Goal: Task Accomplishment & Management: Manage account settings

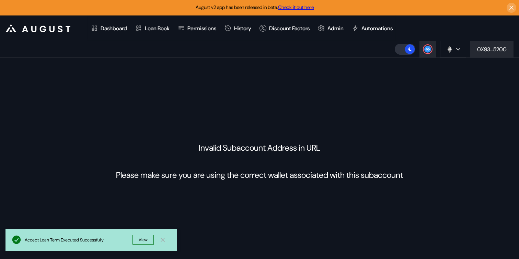
click at [351, 110] on div "Invalid Subaccount Address in URL Please make sure you are using the correct wa…" at bounding box center [259, 161] width 519 height 207
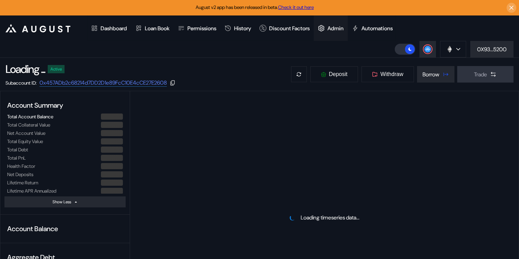
click at [343, 27] on div "Admin" at bounding box center [336, 28] width 16 height 7
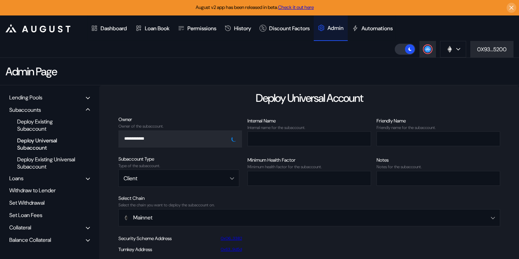
click at [51, 240] on div "Balance Collateral" at bounding box center [30, 239] width 42 height 7
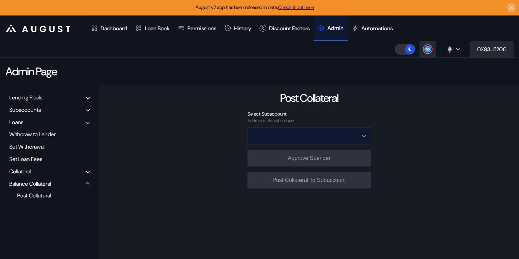
click at [333, 140] on input "Open menu" at bounding box center [306, 135] width 106 height 16
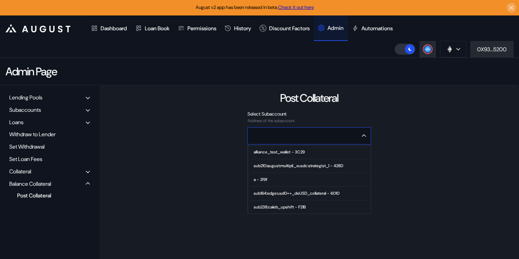
type input "**********"
click at [306, 105] on div "**********" at bounding box center [309, 193] width 420 height 217
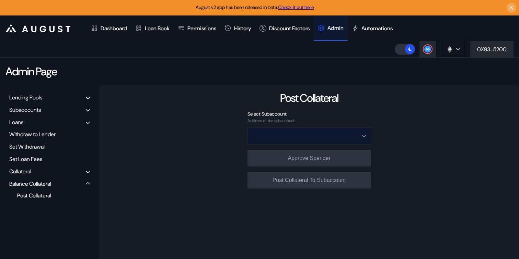
click at [303, 136] on input "Open menu" at bounding box center [306, 135] width 106 height 16
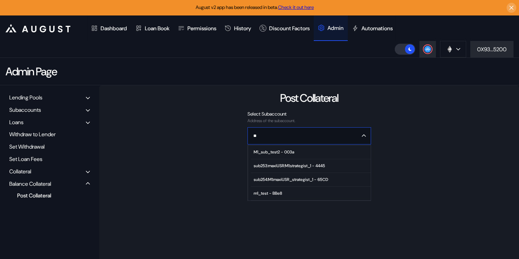
click at [287, 181] on div "sub254:M1:maxiUSR_strategist_1 - 65CD" at bounding box center [291, 179] width 75 height 5
type input "**********"
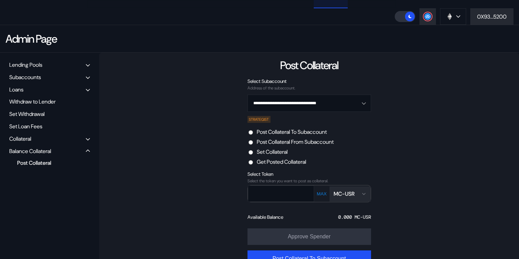
scroll to position [34, 0]
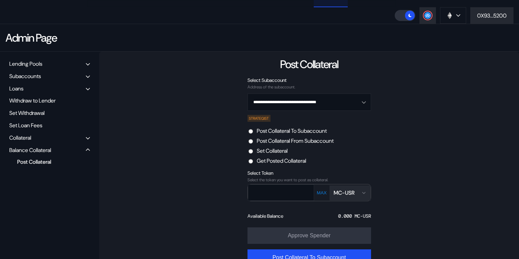
click at [344, 189] on div "MC-USR" at bounding box center [344, 192] width 21 height 7
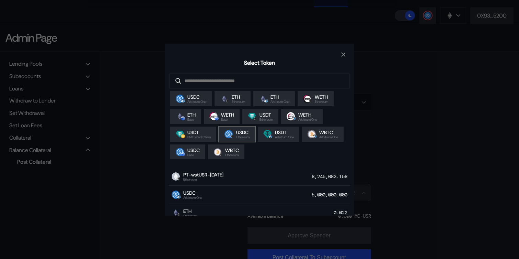
click at [240, 139] on span "Ethereum" at bounding box center [242, 136] width 13 height 3
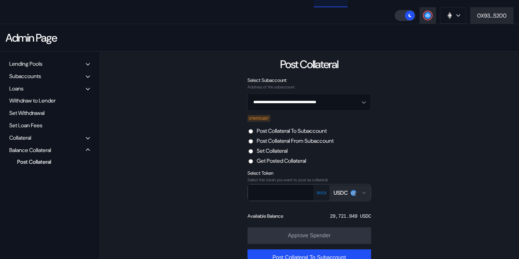
scroll to position [43, 0]
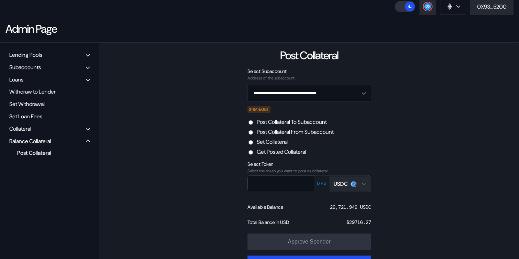
click at [346, 184] on div "USDC" at bounding box center [341, 183] width 14 height 7
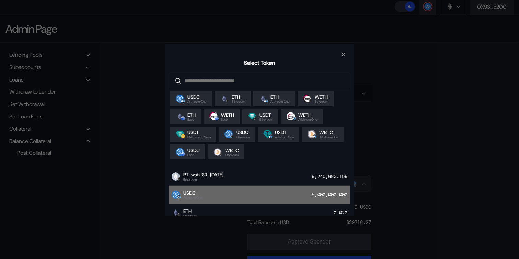
click at [280, 195] on div "USDC Arbitrum One 5,000,000.000" at bounding box center [259, 194] width 181 height 18
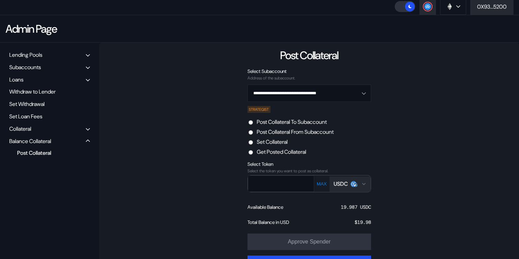
scroll to position [31, 0]
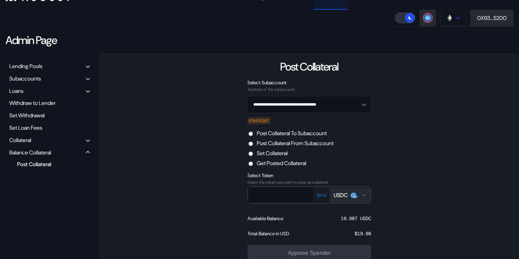
click at [456, 19] on div at bounding box center [458, 17] width 4 height 5
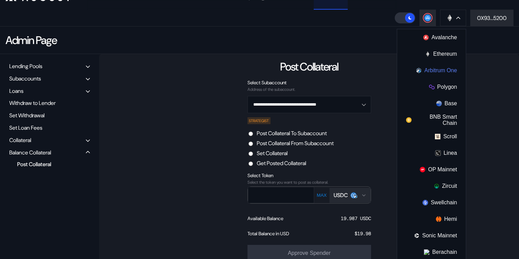
click at [438, 70] on button "Arbitrum One" at bounding box center [431, 70] width 69 height 16
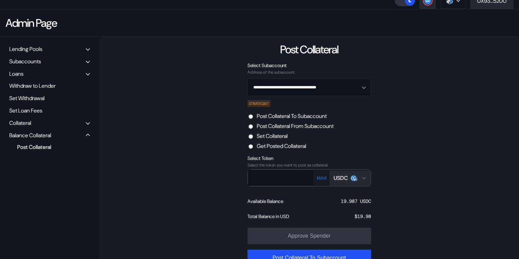
scroll to position [63, 0]
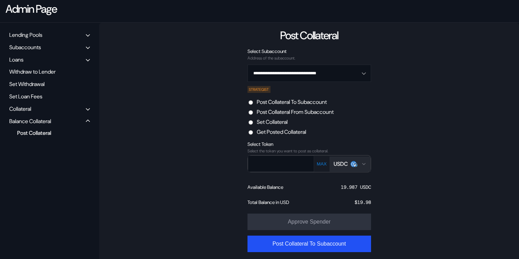
click at [319, 167] on button "MAX" at bounding box center [322, 164] width 14 height 6
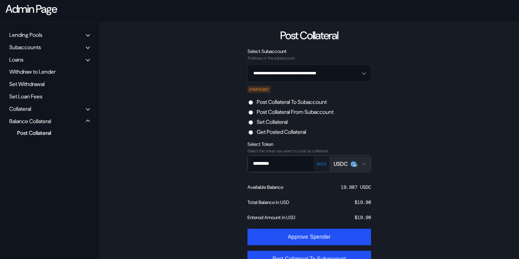
click at [298, 113] on label "Post Collateral From Subaccount" at bounding box center [295, 111] width 77 height 7
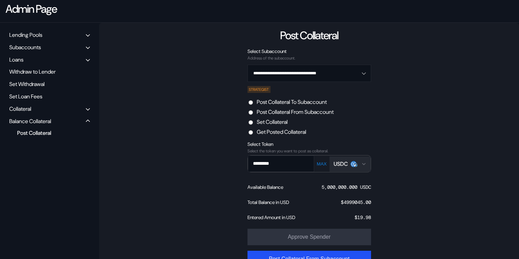
click at [321, 163] on button "MAX" at bounding box center [322, 164] width 14 height 6
type input "*********"
click at [307, 164] on div "*********" at bounding box center [281, 163] width 66 height 16
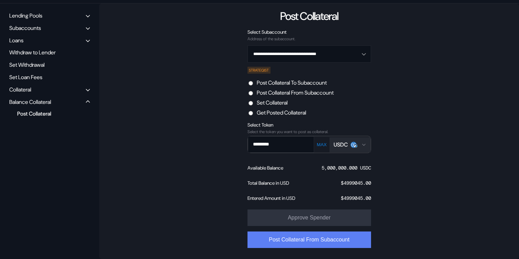
click at [304, 241] on button "Post Collateral From Subaccount" at bounding box center [310, 239] width 124 height 16
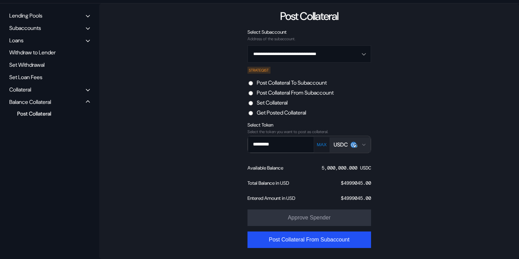
scroll to position [49, 0]
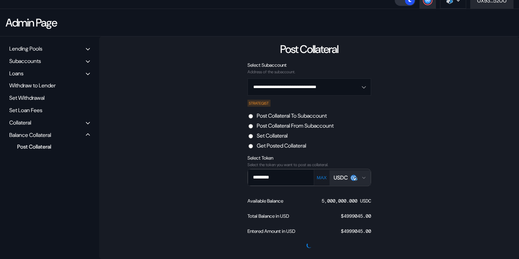
click at [178, 77] on div "**********" at bounding box center [309, 147] width 420 height 222
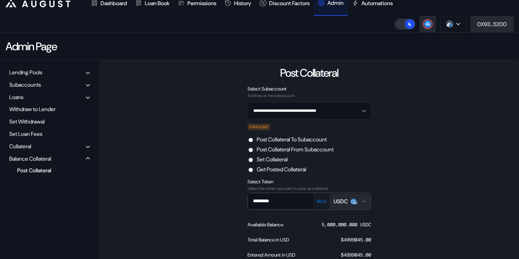
scroll to position [0, 0]
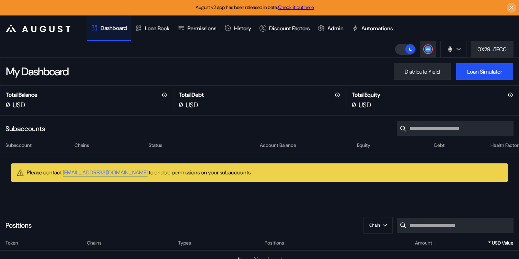
click at [291, 67] on div "My Dashboard Distribute Yield Loan Simulator" at bounding box center [259, 71] width 519 height 27
click at [325, 30] on icon at bounding box center [321, 28] width 7 height 7
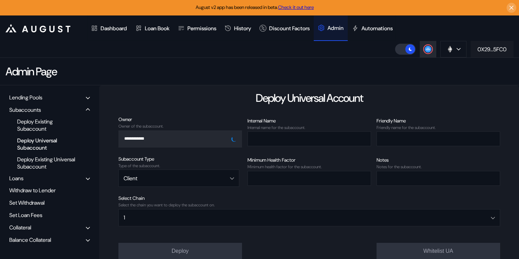
click at [471, 56] on button "0X29...5FC0" at bounding box center [492, 49] width 43 height 16
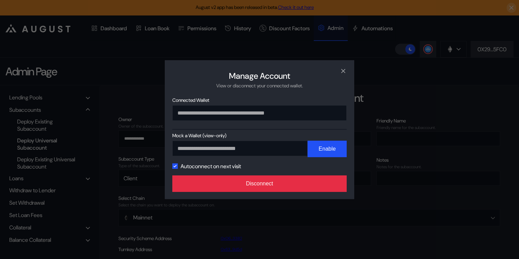
click at [275, 184] on button "Disconnect" at bounding box center [259, 183] width 174 height 16
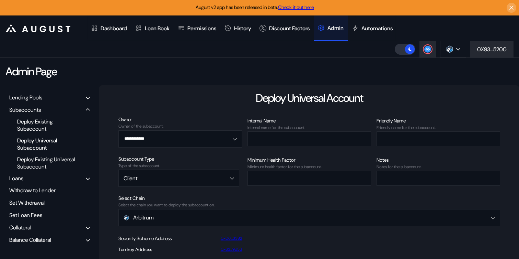
click at [23, 237] on div "Balance Collateral" at bounding box center [30, 239] width 42 height 7
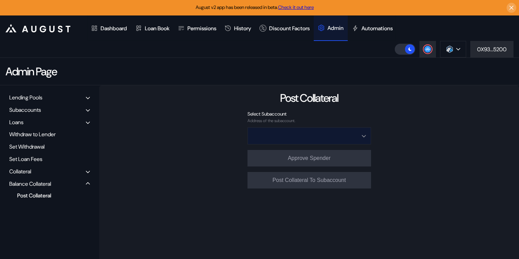
click at [305, 136] on input "Open menu" at bounding box center [306, 135] width 106 height 16
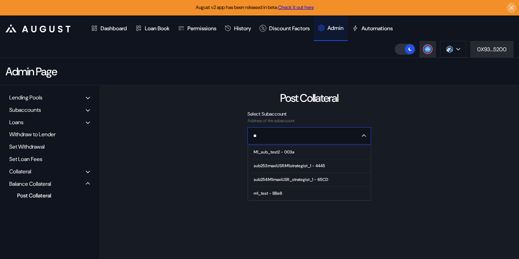
click at [298, 177] on div "sub254:M1:maxiUSR_strategist_1 - 65CD" at bounding box center [291, 179] width 75 height 5
type input "**********"
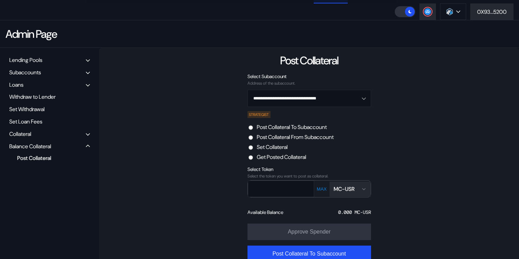
scroll to position [39, 0]
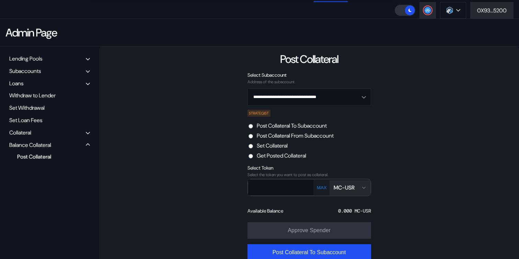
click at [291, 136] on label "Post Collateral From Subaccount" at bounding box center [295, 135] width 77 height 7
click at [351, 190] on div "MC-USR" at bounding box center [344, 187] width 21 height 7
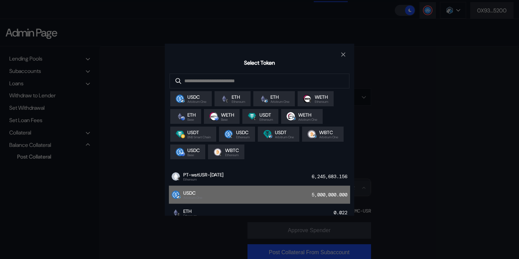
click at [263, 194] on div "USDC Arbitrum One 5,000,000.000" at bounding box center [259, 194] width 181 height 18
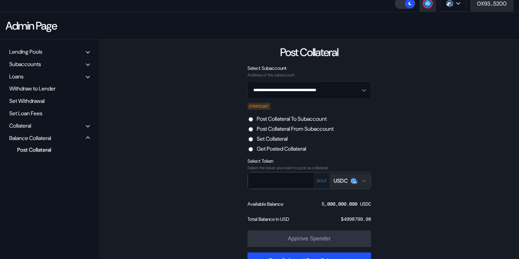
click at [319, 183] on button "MAX" at bounding box center [322, 181] width 14 height 6
type input "*********"
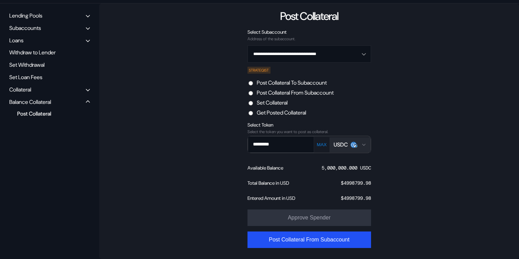
click at [311, 239] on button "Post Collateral From Subaccount" at bounding box center [310, 239] width 124 height 16
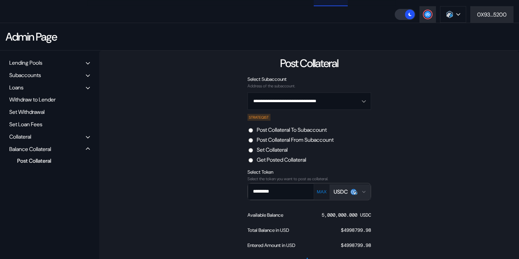
scroll to position [22, 0]
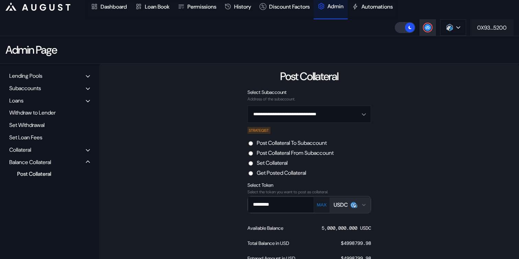
click at [491, 27] on div "0X93...5200" at bounding box center [492, 27] width 30 height 7
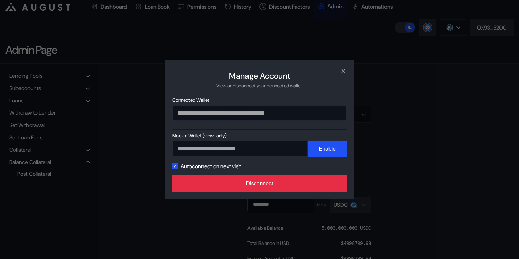
click at [281, 182] on button "Disconnect" at bounding box center [259, 183] width 174 height 16
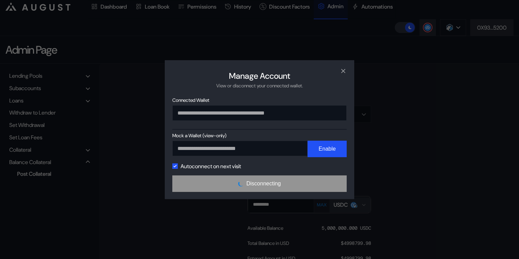
scroll to position [0, 0]
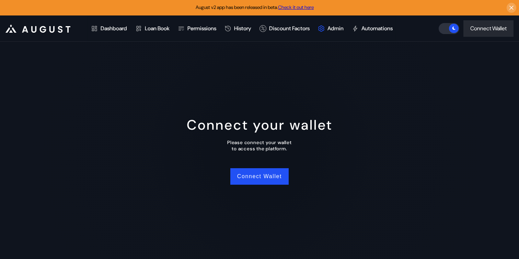
click at [282, 164] on div "Connect your wallet Please connect your wallet to access the platform. Connect …" at bounding box center [259, 150] width 519 height 217
click at [260, 184] on button "Connect Wallet" at bounding box center [259, 176] width 58 height 16
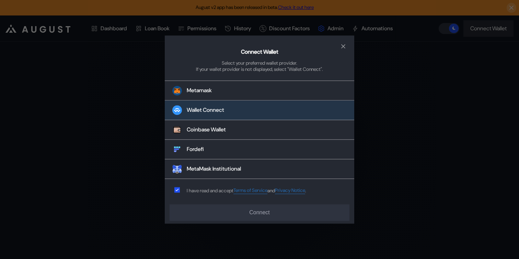
click at [206, 110] on div "Wallet Connect" at bounding box center [205, 109] width 37 height 7
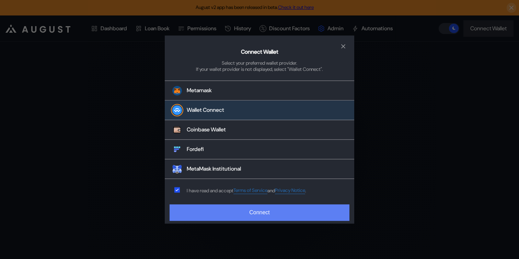
click at [215, 206] on button "Connect" at bounding box center [260, 212] width 180 height 16
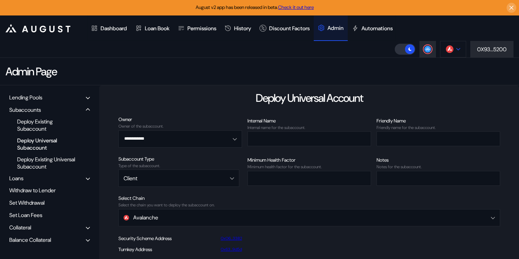
click at [454, 53] on button at bounding box center [453, 49] width 26 height 16
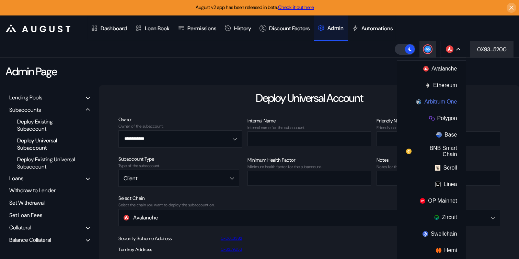
click at [433, 100] on button "Arbitrum One" at bounding box center [431, 101] width 69 height 16
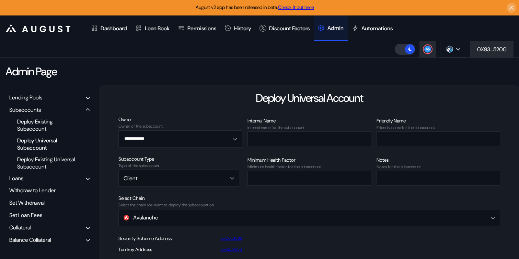
click at [44, 234] on div "Lending Pools Subaccounts Deploy Existing Subaccount Deploy Universal Subaccoun…" at bounding box center [49, 193] width 99 height 217
click at [42, 241] on div "Balance Collateral" at bounding box center [30, 239] width 42 height 7
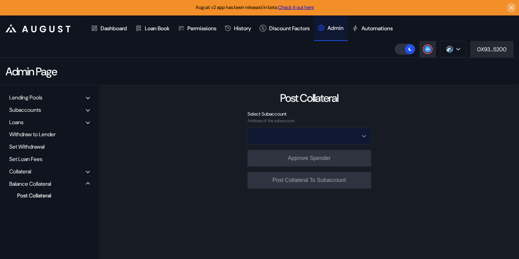
click at [265, 133] on input "Open menu" at bounding box center [306, 135] width 106 height 16
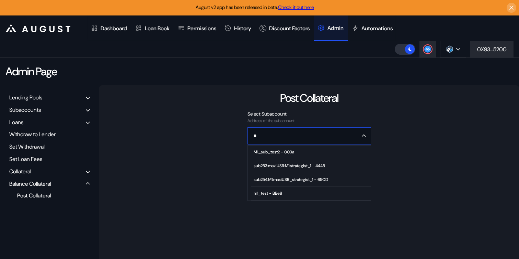
click at [261, 182] on span "sub254:M1:maxiUSR_strategist_1 - 65CD" at bounding box center [311, 180] width 120 height 14
type input "**********"
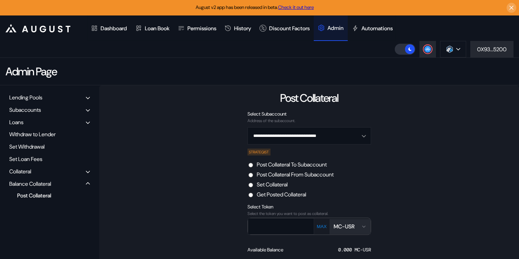
click at [310, 175] on label "Post Collateral From Subaccount" at bounding box center [295, 174] width 77 height 7
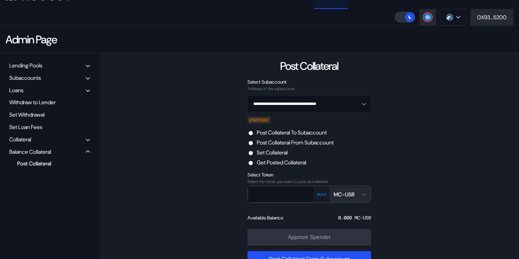
click at [339, 194] on div "MC-USR" at bounding box center [344, 194] width 21 height 7
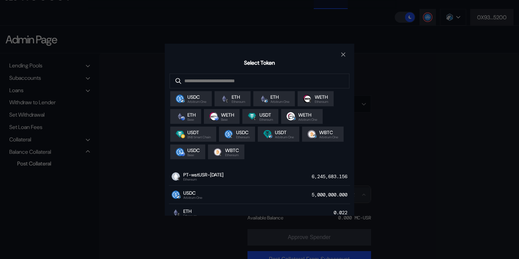
drag, startPoint x: 208, startPoint y: 99, endPoint x: 212, endPoint y: 104, distance: 6.6
click at [206, 99] on span "USDC" at bounding box center [197, 97] width 19 height 6
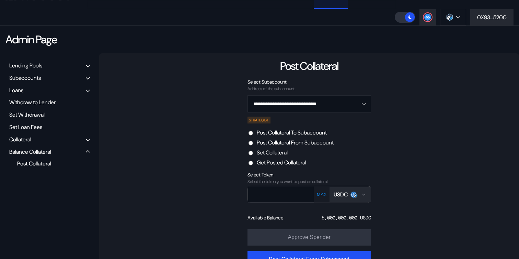
click at [321, 195] on button "MAX" at bounding box center [322, 194] width 14 height 6
type input "*********"
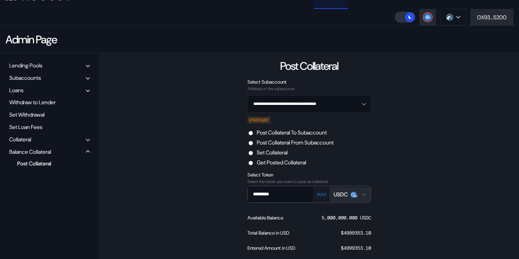
scroll to position [82, 0]
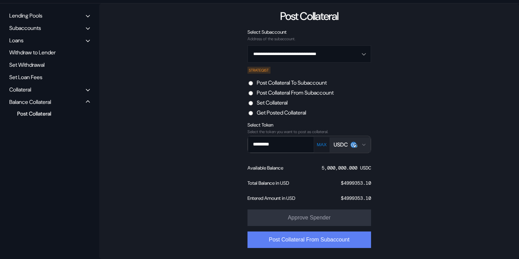
click at [314, 242] on button "Post Collateral From Subaccount" at bounding box center [310, 239] width 124 height 16
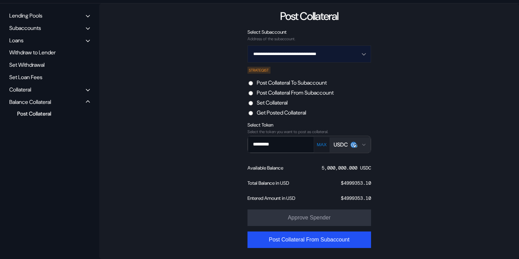
scroll to position [49, 0]
